Goal: Task Accomplishment & Management: Complete application form

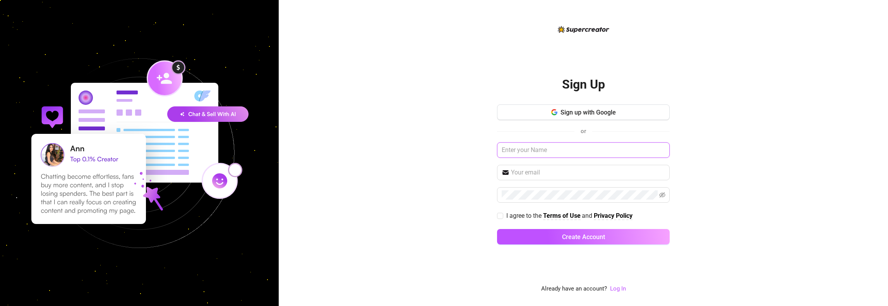
click at [506, 152] on input "text" at bounding box center [583, 150] width 173 height 15
type input "[PERSON_NAME]"
type input "venusmodelling750@gmail.com"
click at [468, 171] on div "Sign Up Sign up with Google or Dylan venusmodelling750@gmail.com I agree to the…" at bounding box center [584, 153] width 610 height 306
click at [522, 202] on span at bounding box center [583, 194] width 173 height 15
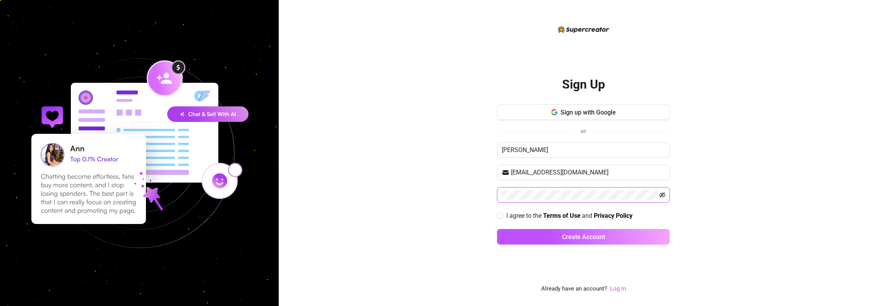
click at [664, 194] on icon "eye-invisible" at bounding box center [663, 195] width 6 height 6
click at [733, 189] on div "Sign Up Sign up with Google or Dylan venusmodelling750@gmail.com I agree to the…" at bounding box center [584, 153] width 610 height 306
click at [502, 217] on input "I agree to the Terms of Use and Privacy Policy" at bounding box center [499, 215] width 5 height 5
checkbox input "true"
click at [560, 239] on button "Create Account" at bounding box center [583, 236] width 173 height 15
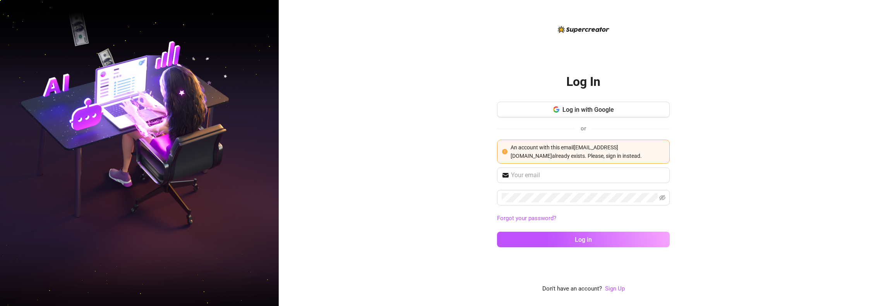
click at [472, 155] on div "Log In Log in with Google or An account with this email venusmodelling750@gmail…" at bounding box center [584, 153] width 610 height 306
click at [540, 175] on input "text" at bounding box center [588, 175] width 154 height 9
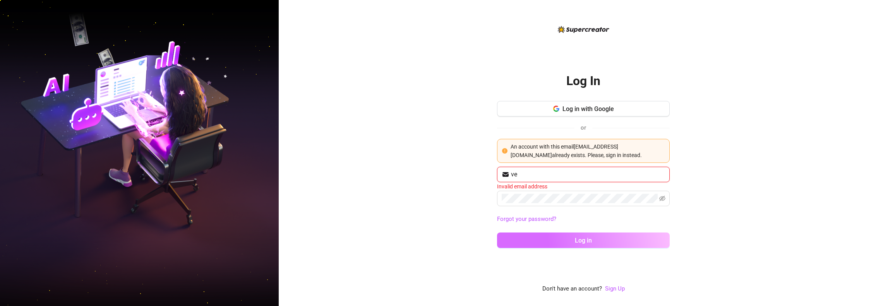
type input "venusmodelling750@gmail.com"
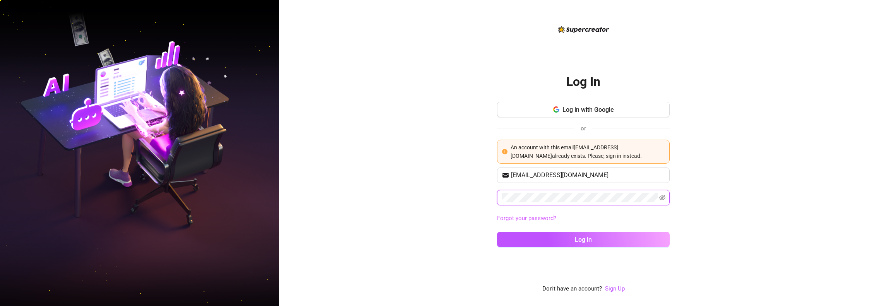
click at [497, 232] on button "Log in" at bounding box center [583, 239] width 173 height 15
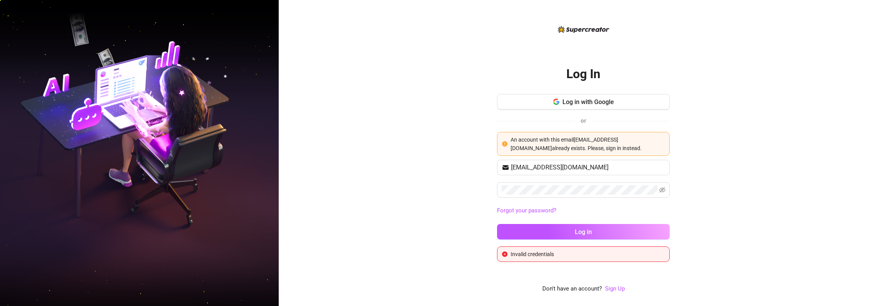
click at [534, 207] on link "Forgot your password?" at bounding box center [583, 210] width 173 height 9
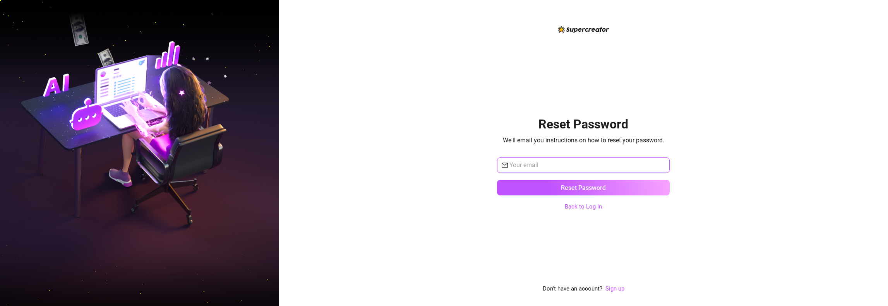
click at [556, 164] on input "text" at bounding box center [588, 165] width 156 height 9
click at [559, 166] on input "text" at bounding box center [588, 165] width 156 height 9
click at [569, 163] on input "text" at bounding box center [588, 165] width 156 height 9
paste input "venusmodelling750@gmail.com"
type input "venusmodelling750@gmail.com"
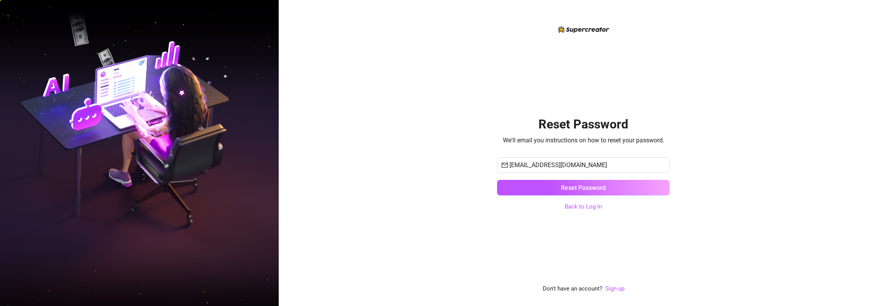
click at [483, 222] on div "Reset Password We'll email you instructions on how to reset your password. venu…" at bounding box center [584, 153] width 610 height 306
click at [540, 189] on button "Reset Password" at bounding box center [583, 187] width 173 height 15
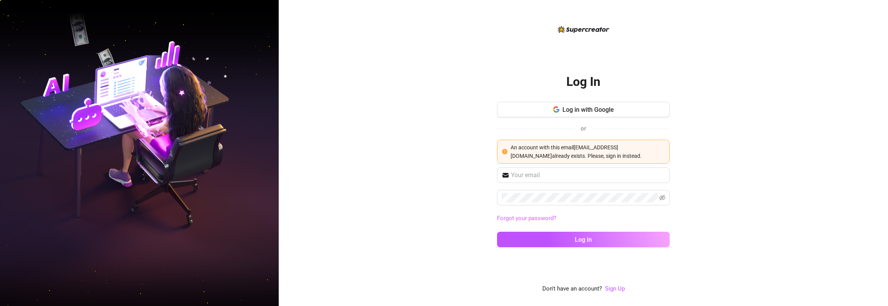
click at [544, 221] on link "Forgot your password?" at bounding box center [526, 218] width 59 height 7
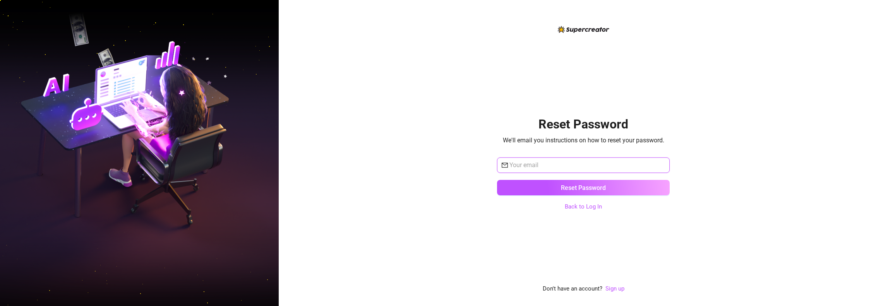
click at [532, 165] on input "text" at bounding box center [588, 165] width 156 height 9
paste input "venusmodelling750@gmail.com"
type input "venusmodelling750@gmail.com"
click at [512, 217] on div "Reset Password We'll email you instructions on how to reset your password. venu…" at bounding box center [583, 159] width 173 height 269
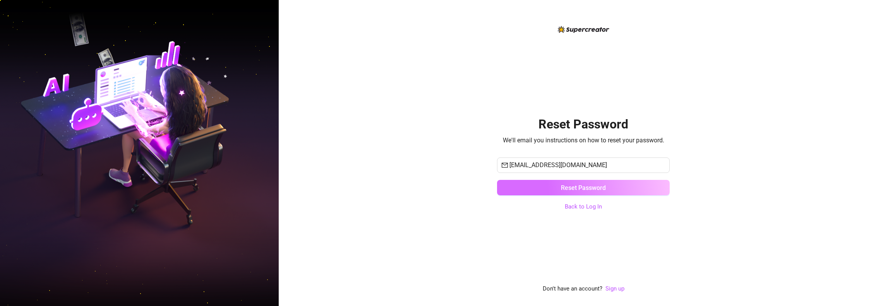
click at [588, 183] on button "Reset Password" at bounding box center [583, 187] width 173 height 15
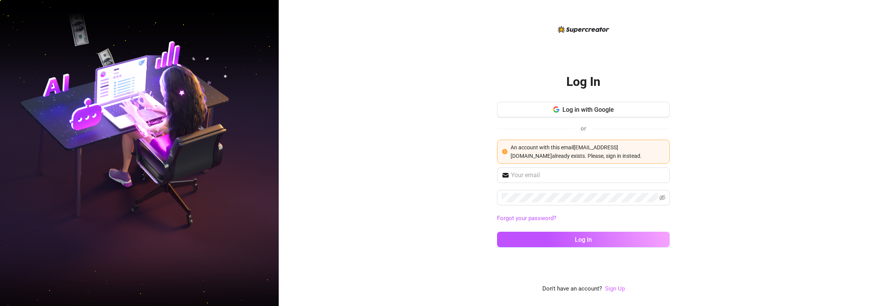
click at [608, 289] on link "Sign Up" at bounding box center [615, 288] width 20 height 7
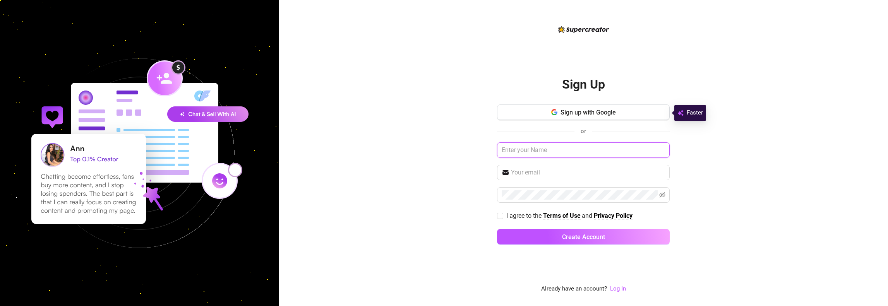
click at [522, 154] on input "text" at bounding box center [583, 150] width 173 height 15
type input "[PERSON_NAME]"
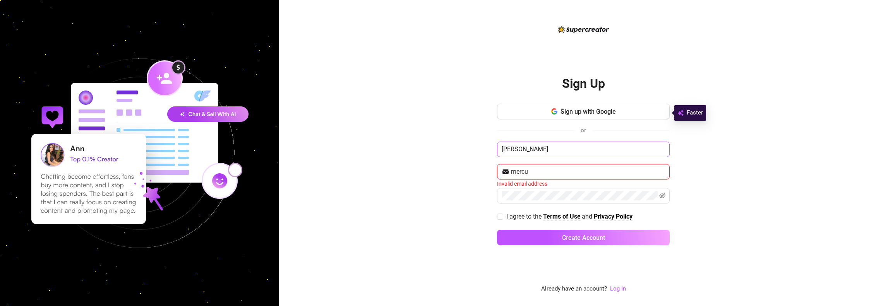
type input "mercurymodels750@gmail.com"
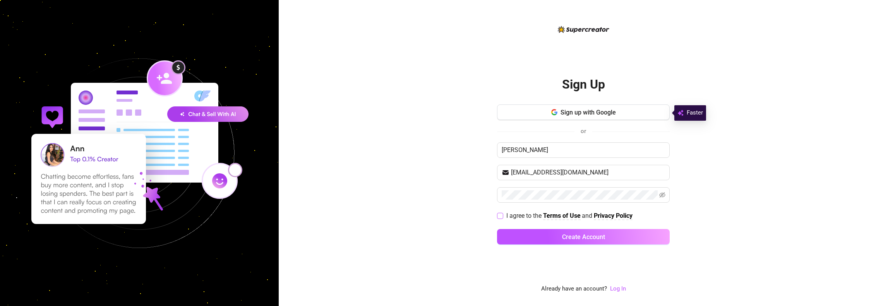
click at [501, 217] on input "I agree to the Terms of Use and Privacy Policy" at bounding box center [499, 215] width 5 height 5
checkbox input "true"
click at [352, 163] on div "Sign Up Sign up with Google or Dylan mercurymodels750@gmail.com I agree to the …" at bounding box center [584, 153] width 610 height 306
click at [484, 194] on div "Sign Up Sign up with Google or Dylan mercurymodels750@gmail.com I agree to the …" at bounding box center [584, 153] width 610 height 306
click at [661, 192] on icon "eye-invisible" at bounding box center [663, 195] width 6 height 6
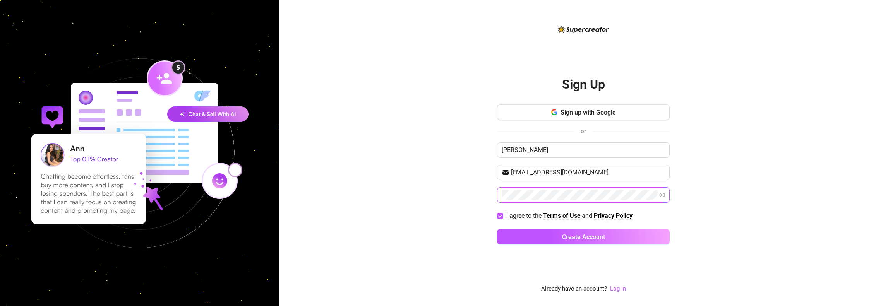
click at [425, 186] on div "Sign Up Sign up with Google or Dylan mercurymodels750@gmail.com I agree to the …" at bounding box center [584, 153] width 610 height 306
click at [590, 243] on button "Create Account" at bounding box center [583, 236] width 173 height 15
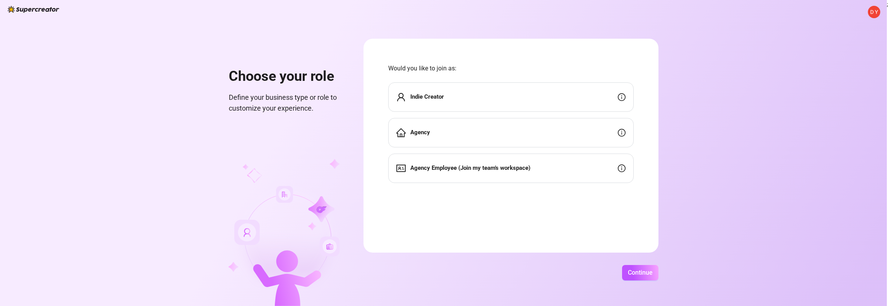
click at [459, 142] on div "Agency" at bounding box center [511, 132] width 246 height 29
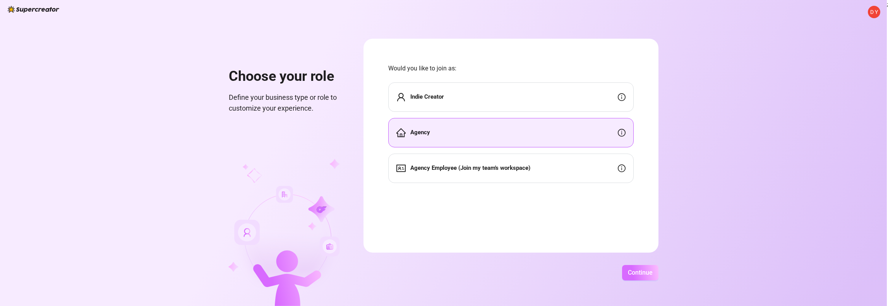
click at [653, 280] on button "Continue" at bounding box center [640, 272] width 36 height 15
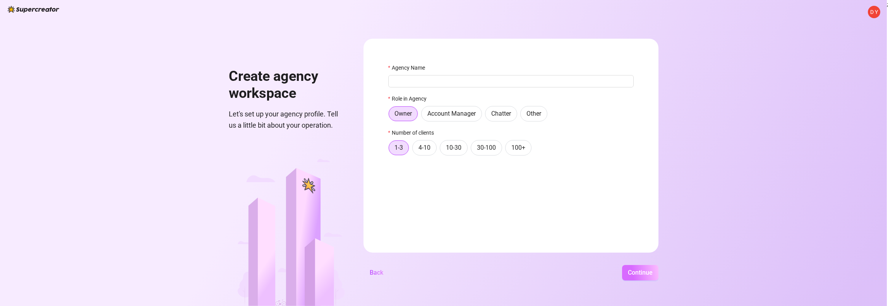
click at [644, 274] on span "Continue" at bounding box center [640, 272] width 25 height 7
click at [425, 82] on input "Agency Name" at bounding box center [511, 81] width 246 height 12
type input "Venus MGMT"
click at [645, 281] on div "D Y Create agency workspace Let's set up your agency profile. Tell us a little …" at bounding box center [443, 153] width 887 height 306
drag, startPoint x: 644, startPoint y: 271, endPoint x: 558, endPoint y: 191, distance: 117.8
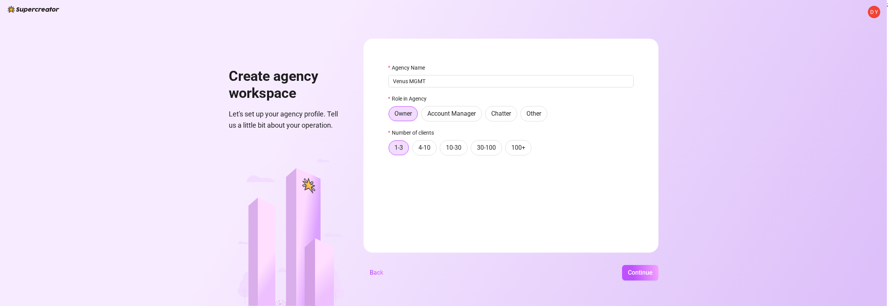
click at [644, 271] on span "Continue" at bounding box center [640, 272] width 25 height 7
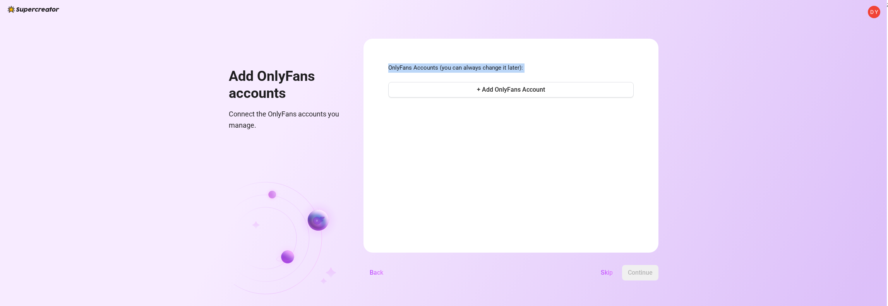
click at [491, 135] on form "OnlyFans Accounts (you can always change it later): + Add OnlyFans Account Back…" at bounding box center [511, 146] width 295 height 214
click at [500, 94] on button "+ Add OnlyFans Account" at bounding box center [511, 89] width 246 height 15
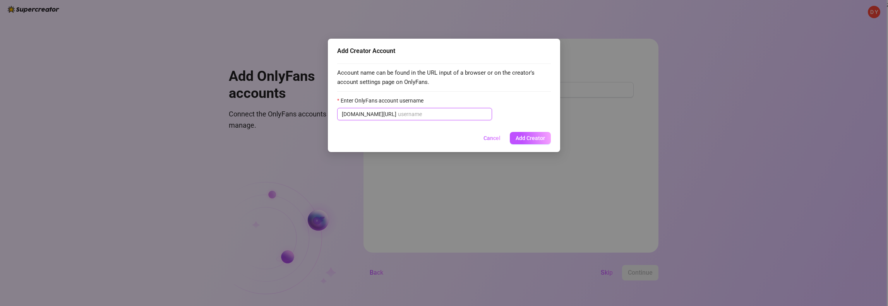
click at [410, 116] on input "Enter OnlyFans account username" at bounding box center [442, 114] width 89 height 9
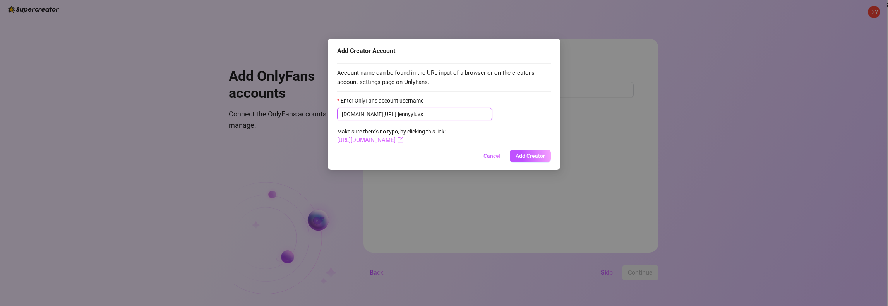
type input "jennyyluvs"
click at [404, 142] on link "https://onlyfans.com/jennyyluvs" at bounding box center [370, 140] width 66 height 7
click at [529, 157] on span "Add Creator" at bounding box center [530, 156] width 29 height 6
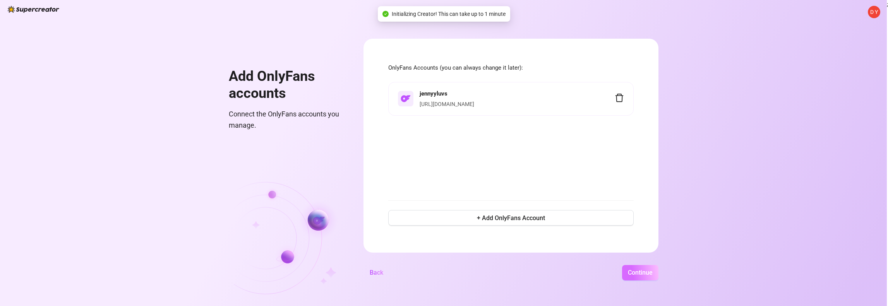
click at [640, 271] on span "Continue" at bounding box center [640, 272] width 25 height 7
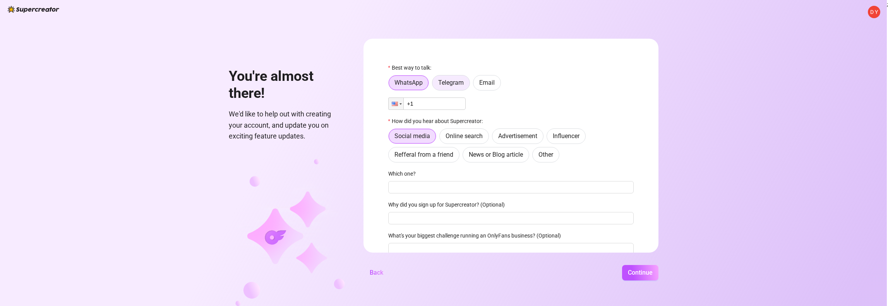
click at [455, 82] on span "Telegram" at bounding box center [451, 82] width 26 height 7
click at [435, 85] on input "Telegram" at bounding box center [435, 85] width 0 height 0
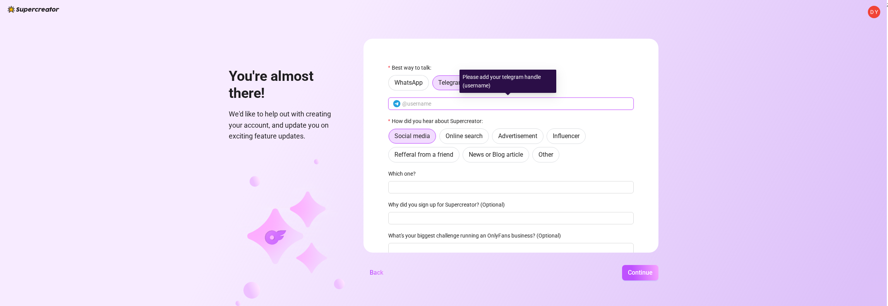
click at [431, 103] on input "text" at bounding box center [515, 104] width 227 height 9
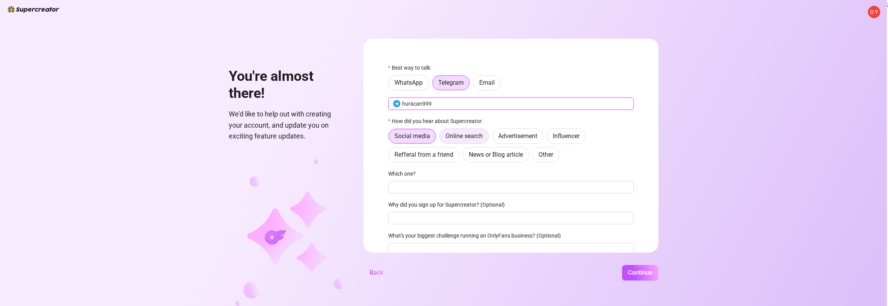
type input "huracan999"
click at [457, 141] on label "Online search" at bounding box center [465, 136] width 50 height 15
click at [442, 138] on input "Online search" at bounding box center [442, 138] width 0 height 0
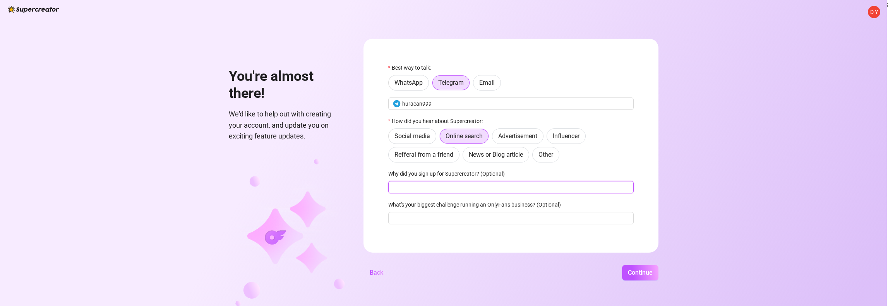
click at [442, 191] on input "Why did you sign up for Supercreator? (Optional)" at bounding box center [511, 187] width 246 height 12
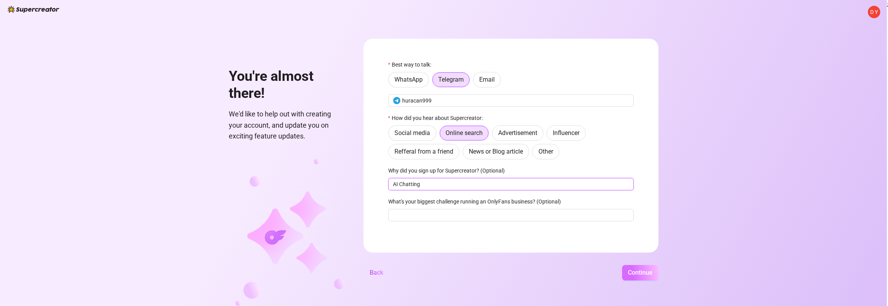
type input "AI Chatting"
click at [654, 277] on button "Continue" at bounding box center [640, 272] width 36 height 15
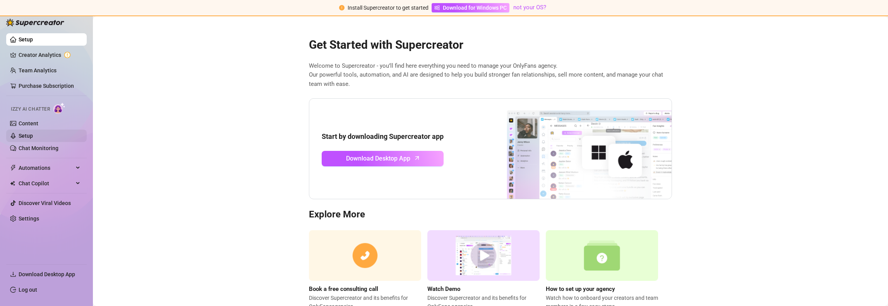
click at [33, 137] on link "Setup" at bounding box center [26, 136] width 14 height 6
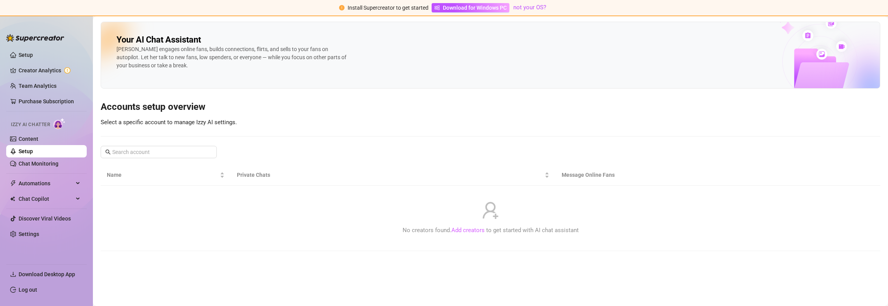
click at [459, 230] on link "Add creators" at bounding box center [468, 230] width 33 height 7
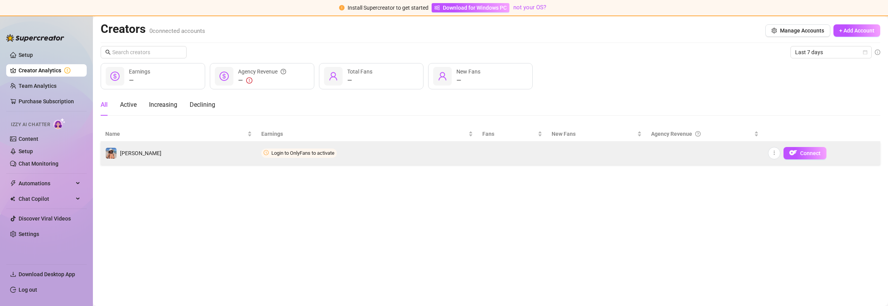
click at [357, 151] on td "Login to OnlyFans to activate" at bounding box center [367, 153] width 221 height 23
click at [808, 155] on span "Connect" at bounding box center [810, 153] width 21 height 6
click at [812, 154] on span "Connect" at bounding box center [810, 153] width 21 height 6
click at [291, 152] on span "Login to OnlyFans to activate" at bounding box center [302, 153] width 63 height 6
click at [804, 152] on span "Connect" at bounding box center [810, 153] width 21 height 6
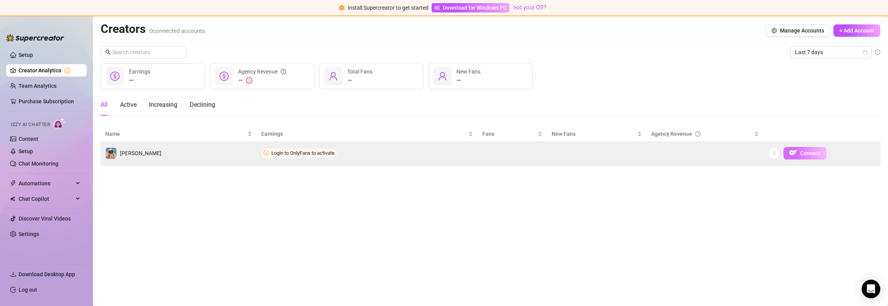
click at [800, 155] on span "Connect" at bounding box center [810, 153] width 21 height 6
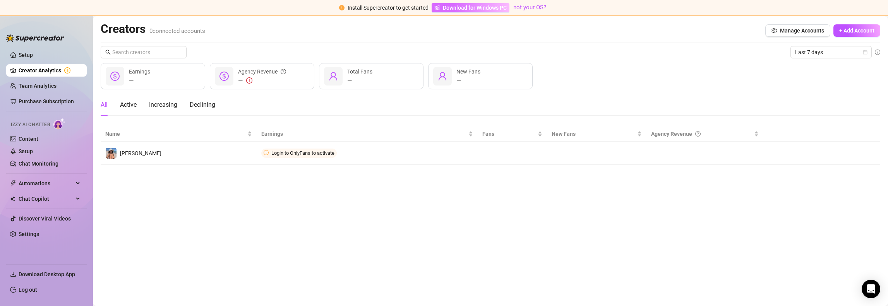
click at [470, 4] on span "Download for Windows PC" at bounding box center [475, 7] width 64 height 9
click at [508, 236] on main "Creators 0 connected accounts Manage Accounts + Add Account Last 7 days — Earni…" at bounding box center [490, 161] width 795 height 290
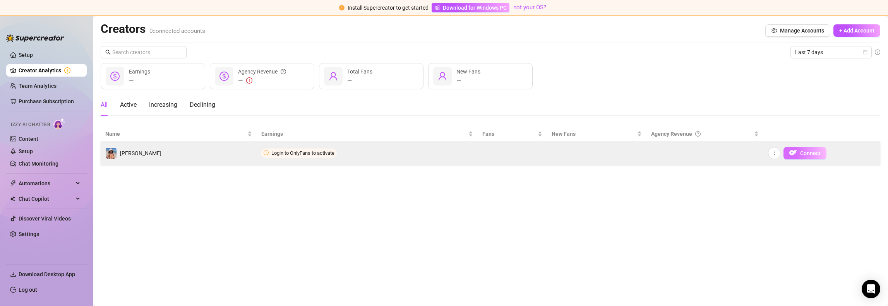
click at [799, 157] on button "Connect" at bounding box center [805, 153] width 43 height 12
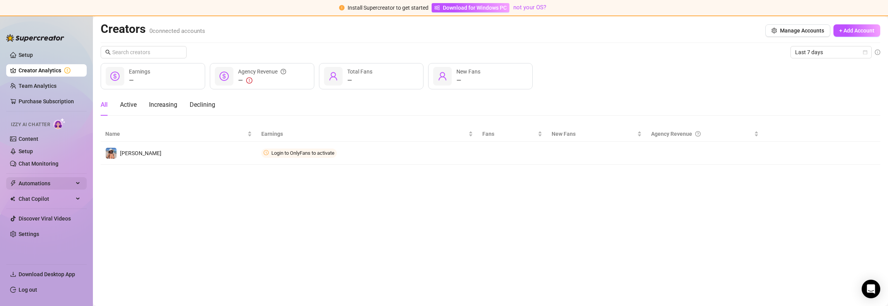
click at [30, 185] on span "Automations" at bounding box center [46, 183] width 55 height 12
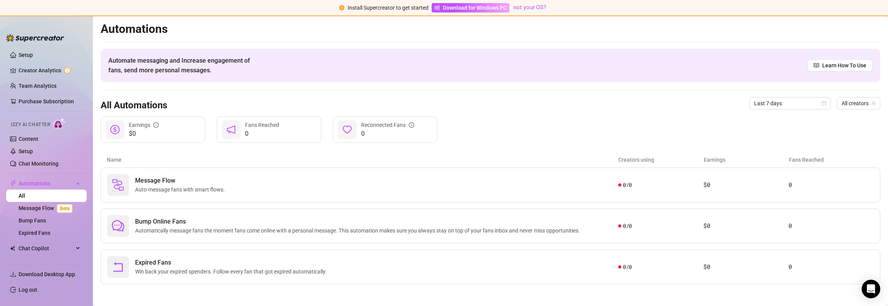
scroll to position [0, 0]
click at [30, 208] on link "Message Flow Beta" at bounding box center [47, 208] width 57 height 6
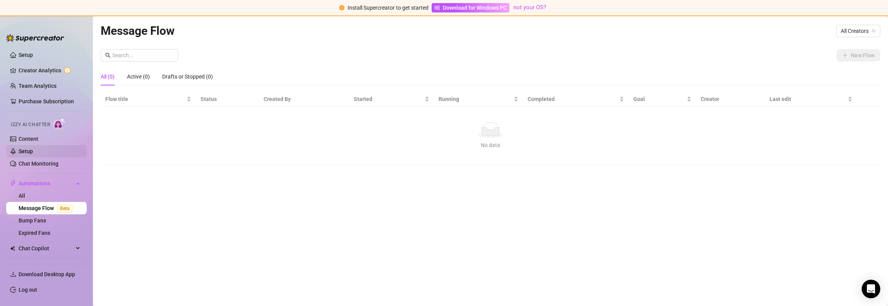
click at [33, 149] on link "Setup" at bounding box center [26, 151] width 14 height 6
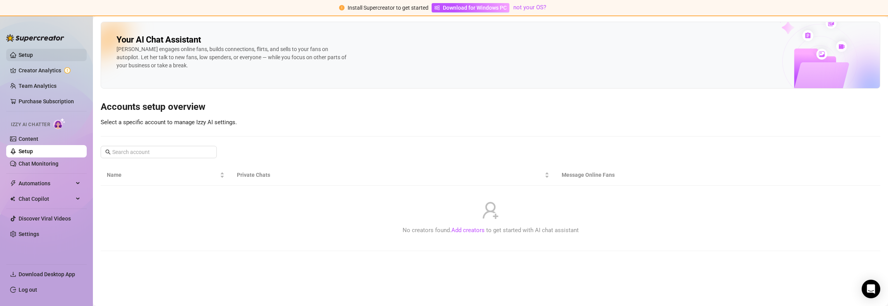
click at [33, 58] on link "Setup" at bounding box center [26, 55] width 14 height 6
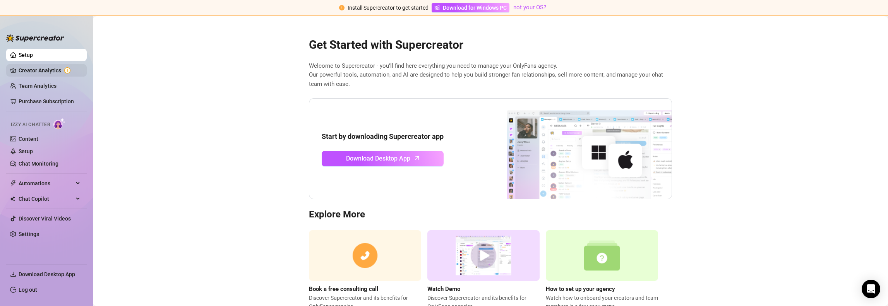
click at [54, 67] on link "Creator Analytics" at bounding box center [50, 70] width 62 height 12
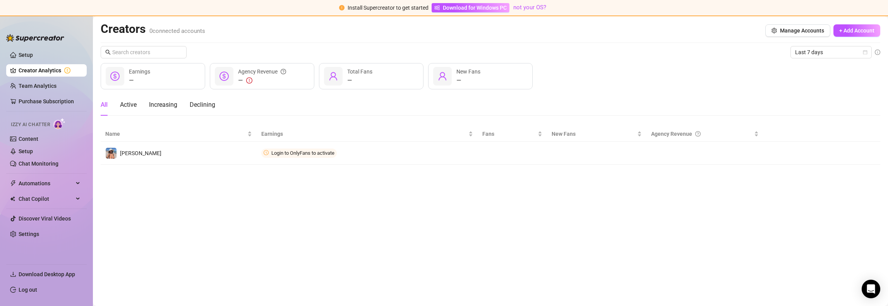
click at [510, 180] on main "Creators 0 connected accounts Manage Accounts + Add Account Last 7 days — Earni…" at bounding box center [490, 161] width 795 height 290
click at [38, 136] on link "Content" at bounding box center [29, 139] width 20 height 6
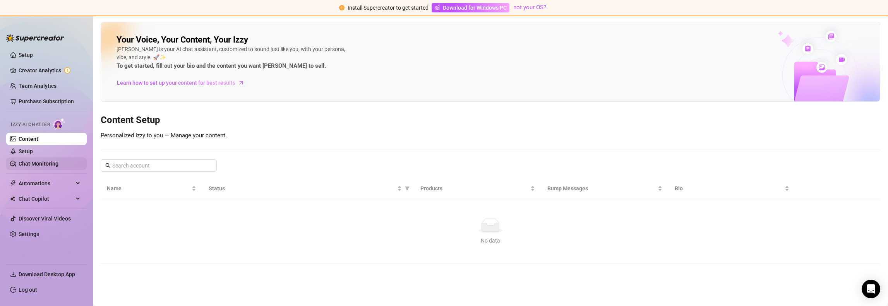
click at [56, 161] on link "Chat Monitoring" at bounding box center [39, 164] width 40 height 6
